Goal: Task Accomplishment & Management: Complete application form

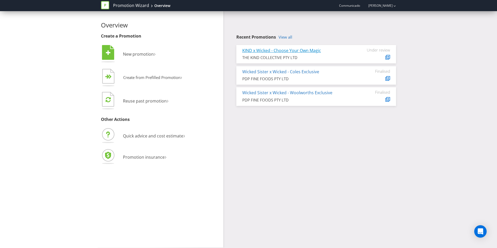
click at [287, 51] on link "KIND x Wicked - Choose Your Own Magic" at bounding box center [281, 51] width 79 height 6
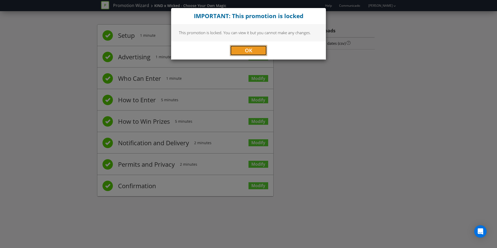
click at [262, 53] on button "OK" at bounding box center [248, 50] width 37 height 10
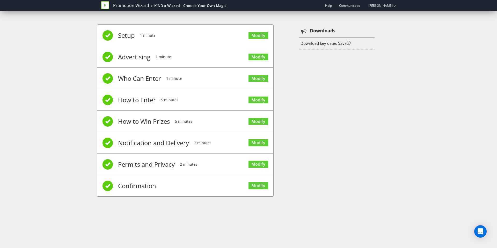
click at [209, 191] on li "Confirmation Modify" at bounding box center [185, 185] width 176 height 21
click at [207, 167] on li "Permits and Privacy 2 minutes Modify" at bounding box center [185, 163] width 176 height 21
click at [144, 189] on span "Confirmation" at bounding box center [137, 185] width 38 height 21
click at [256, 185] on link "Modify" at bounding box center [258, 185] width 20 height 7
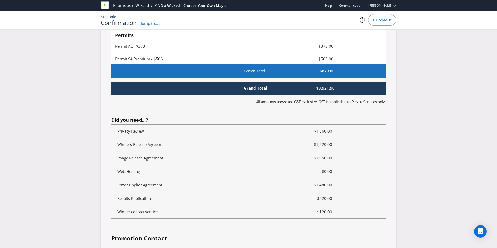
scroll to position [1631, 0]
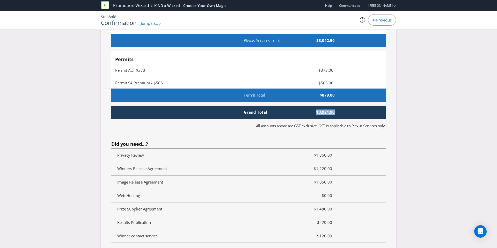
drag, startPoint x: 337, startPoint y: 112, endPoint x: 316, endPoint y: 111, distance: 20.4
click at [316, 111] on span "$3,921.90" at bounding box center [308, 111] width 59 height 5
copy span "$3,921.90"
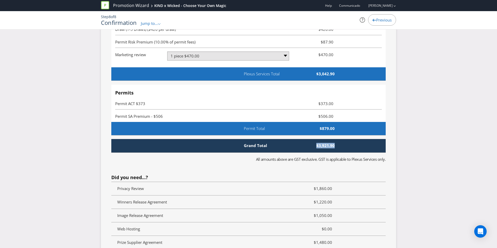
scroll to position [1597, 0]
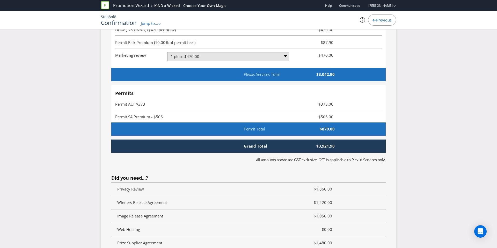
click at [339, 145] on div "Grand Total $3,921.90" at bounding box center [259, 145] width 244 height 5
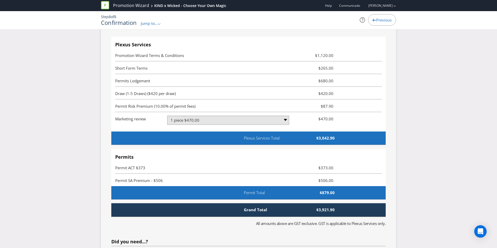
scroll to position [1536, 0]
